Goal: Entertainment & Leisure: Consume media (video, audio)

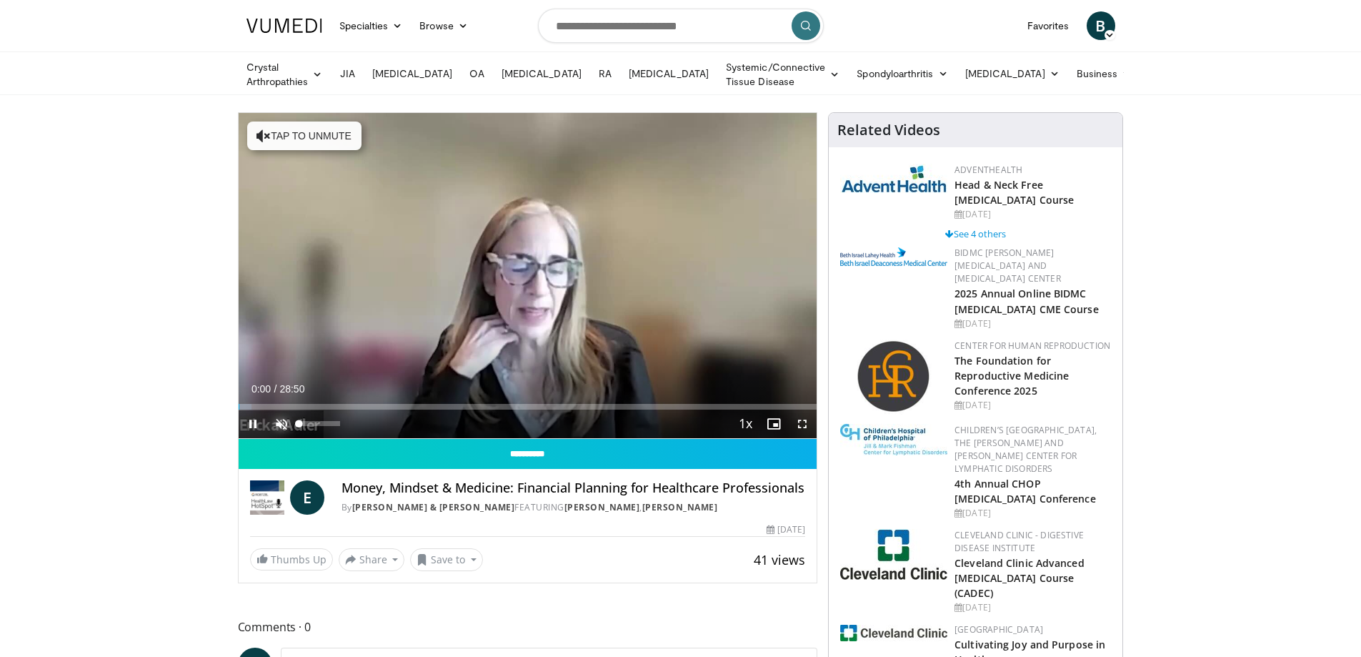
click at [285, 421] on span "Video Player" at bounding box center [281, 423] width 29 height 29
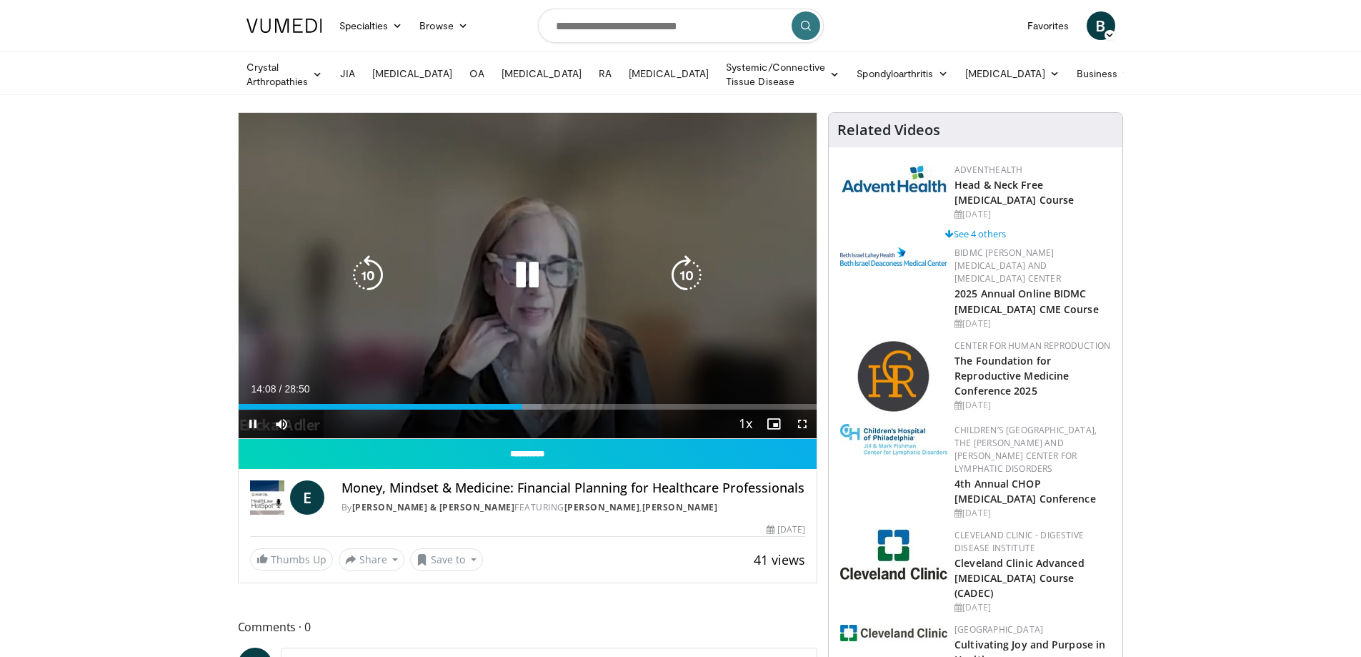
click at [529, 271] on icon "Video Player" at bounding box center [527, 275] width 40 height 40
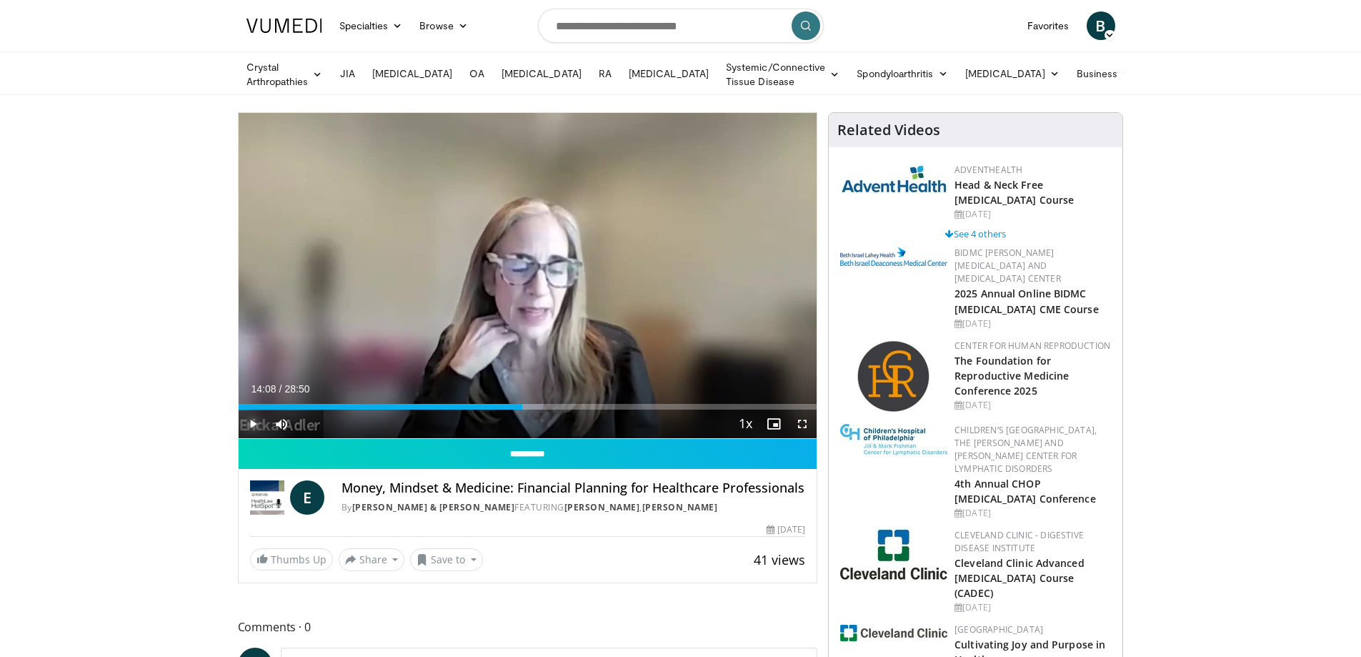
click at [256, 421] on span "Video Player" at bounding box center [253, 423] width 29 height 29
